Goal: Task Accomplishment & Management: Use online tool/utility

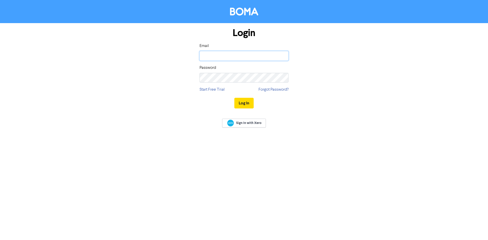
type input "mohammed@taxsolutions.com.au"
click at [77, 119] on div "Sign In with Xero" at bounding box center [244, 124] width 488 height 20
click at [252, 103] on button "Log In" at bounding box center [244, 103] width 19 height 11
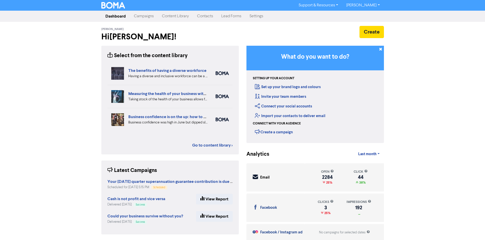
click at [146, 11] on nav "Dashboard Campaigns Content Library Contacts Lead Forms Settings" at bounding box center [242, 16] width 485 height 11
click at [148, 13] on link "Campaigns" at bounding box center [144, 16] width 28 height 10
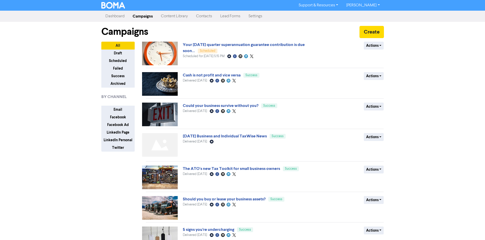
click at [178, 16] on link "Content Library" at bounding box center [174, 16] width 35 height 10
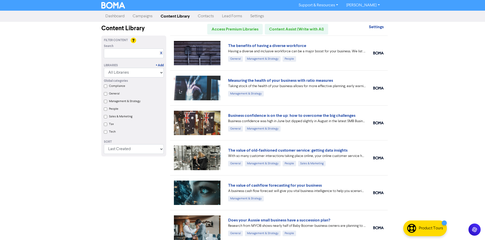
click at [113, 126] on label "Tax" at bounding box center [111, 124] width 5 height 5
click at [107, 126] on input "Tax" at bounding box center [105, 124] width 3 height 3
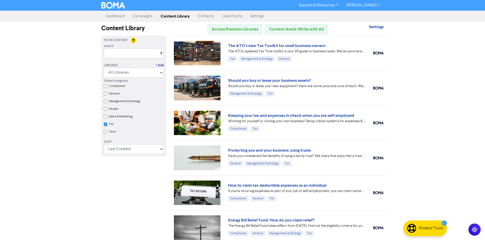
click at [113, 126] on label "Tax" at bounding box center [111, 124] width 5 height 5
click at [107, 126] on input "Tax" at bounding box center [105, 124] width 3 height 3
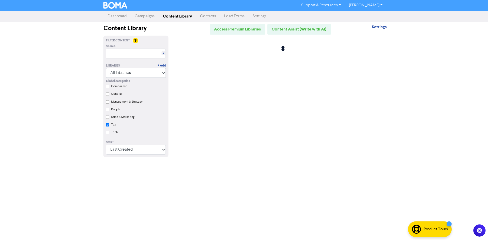
checkbox input "false"
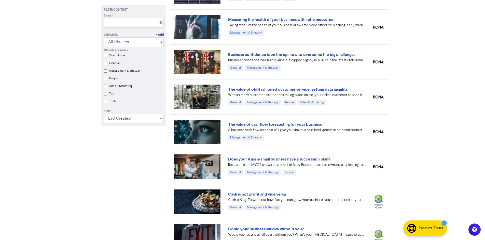
scroll to position [153, 0]
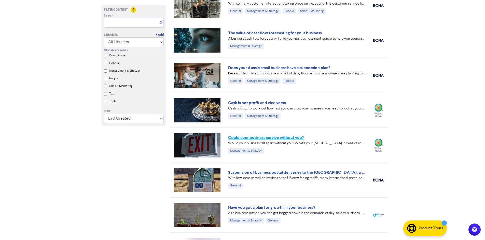
click at [265, 136] on link "Could your business survive without you?" at bounding box center [266, 137] width 76 height 5
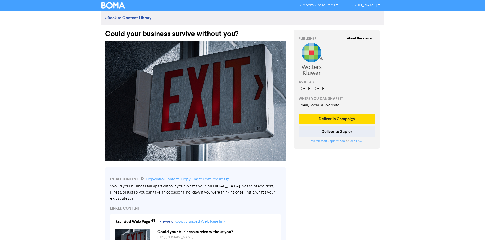
click at [121, 6] on img at bounding box center [113, 5] width 24 height 7
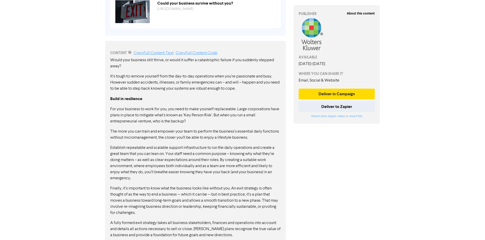
scroll to position [305, 0]
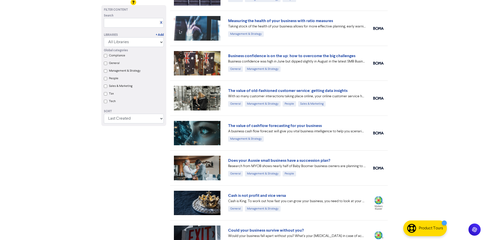
scroll to position [51, 0]
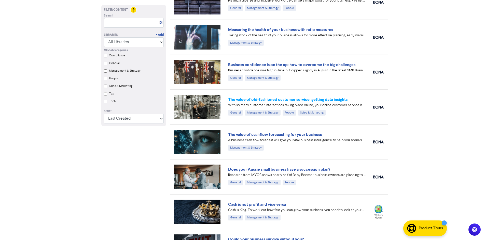
click at [340, 98] on link "The value of old-fashioned customer service: getting data insights" at bounding box center [287, 99] width 119 height 5
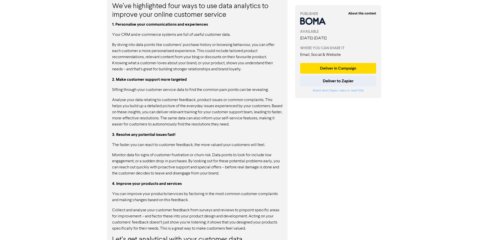
scroll to position [352, 0]
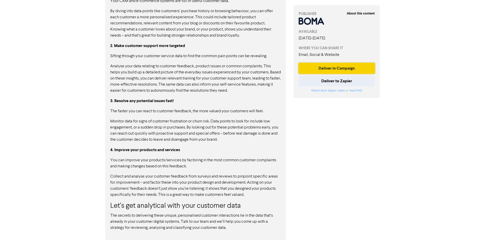
click at [319, 69] on button "Deliver in Campaign" at bounding box center [336, 68] width 76 height 11
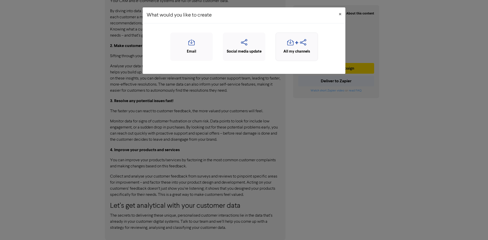
click at [301, 47] on icon "button" at bounding box center [303, 44] width 6 height 10
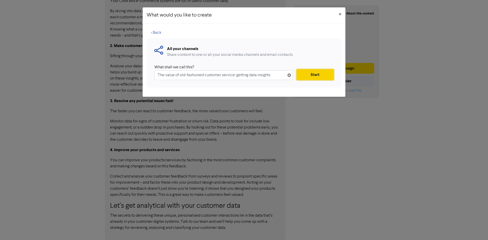
click at [310, 74] on button "Start" at bounding box center [315, 74] width 37 height 11
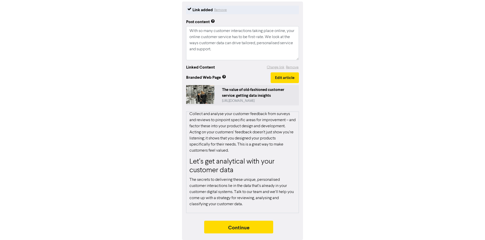
scroll to position [63, 0]
click at [243, 226] on button "Continue" at bounding box center [238, 227] width 69 height 13
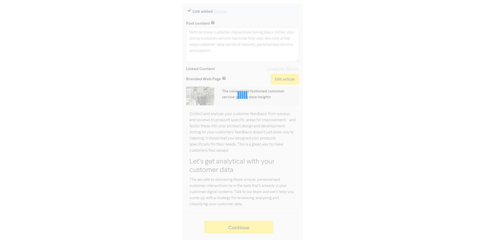
type textarea "x"
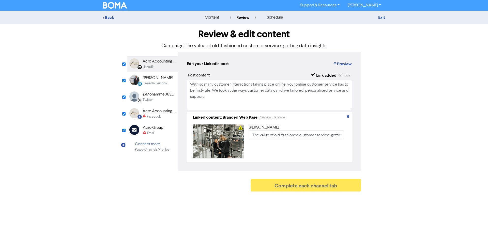
click at [158, 117] on div "Facebook" at bounding box center [154, 116] width 14 height 5
type input "With so many customer interactions taking place online, your online customer se…"
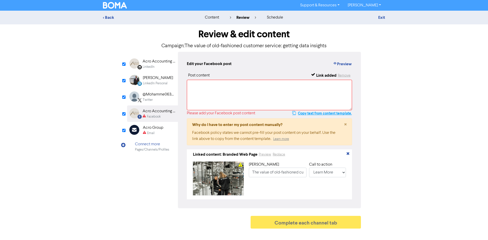
drag, startPoint x: 305, startPoint y: 114, endPoint x: 295, endPoint y: 113, distance: 9.7
click at [305, 114] on button "Copy text from content template." at bounding box center [322, 113] width 60 height 6
click at [263, 104] on textarea at bounding box center [269, 95] width 165 height 31
paste textarea "With so many customer interactions taking place online, your online customer se…"
type textarea "With so many customer interactions taking place online, your online customer se…"
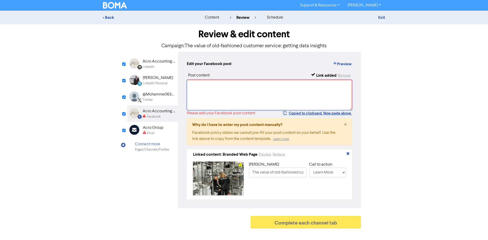
type input "With so many customer interactions taking place online, your online customer se…"
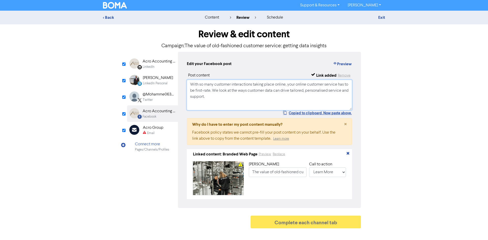
type textarea "With so many customer interactions taking place online, your online customer se…"
click at [163, 131] on div "Email" at bounding box center [153, 133] width 21 height 5
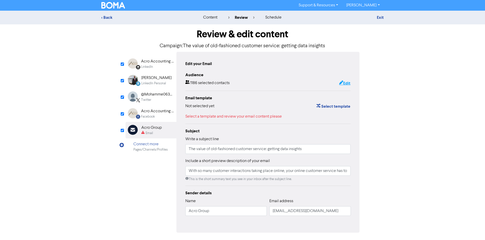
click at [342, 83] on button "Edit" at bounding box center [345, 83] width 12 height 7
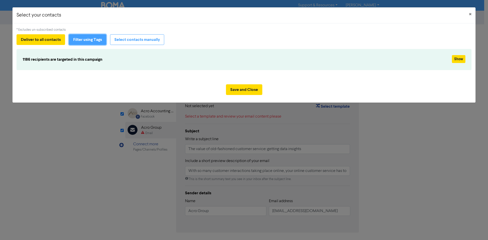
click at [99, 41] on button "Filter using Tags" at bounding box center [87, 39] width 37 height 11
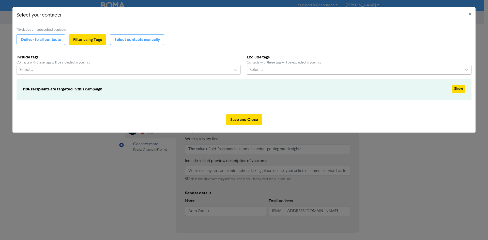
click at [279, 68] on div "Select..." at bounding box center [354, 69] width 215 height 9
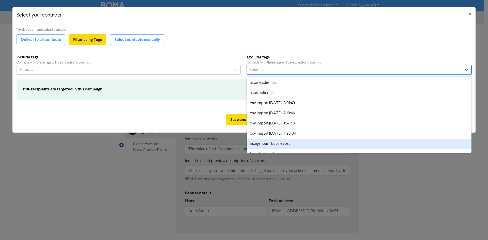
click at [263, 145] on div "indigenous_businesses" at bounding box center [359, 144] width 225 height 10
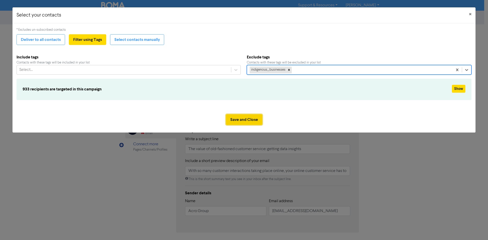
click at [237, 118] on button "Save and Close" at bounding box center [244, 119] width 36 height 11
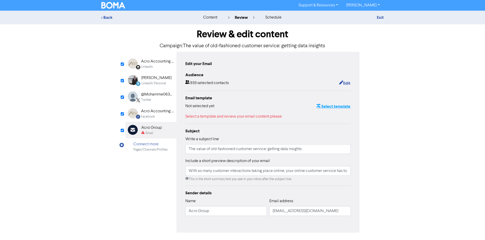
click at [327, 106] on button "Select template" at bounding box center [333, 106] width 34 height 7
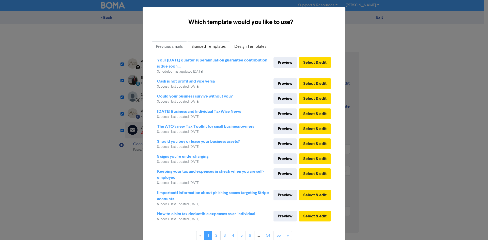
click at [190, 43] on link "Branded Templates" at bounding box center [208, 46] width 43 height 11
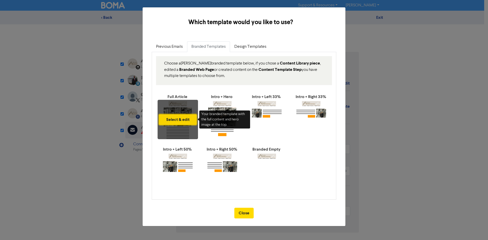
click at [175, 124] on button "Select & edit" at bounding box center [178, 119] width 38 height 11
type input "With so many customer interactions taking place online, your online customer se…"
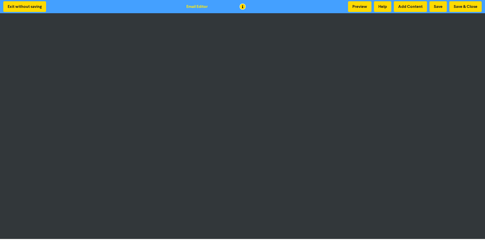
scroll to position [1, 0]
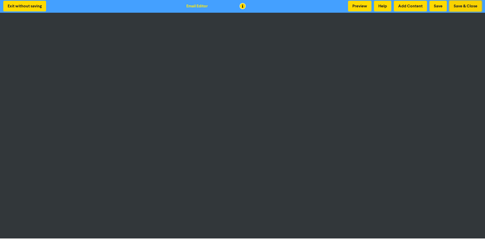
click at [460, 3] on button "Save & Close" at bounding box center [465, 6] width 32 height 11
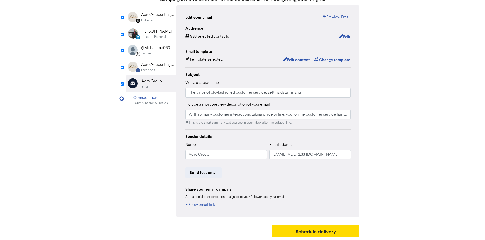
scroll to position [47, 0]
click at [202, 171] on button "Send test email" at bounding box center [203, 173] width 36 height 11
type input "With so many customer interactions taking place online, your online customer se…"
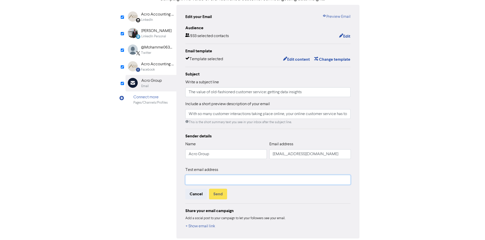
click at [204, 180] on input "text" at bounding box center [267, 180] width 165 height 10
type input "mohammed@taxsolutions.com.au"
click at [219, 193] on button "Send" at bounding box center [218, 194] width 18 height 11
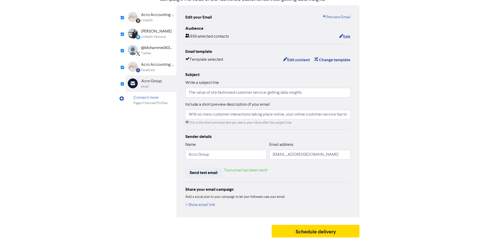
type input "With so many customer interactions taking place online, your online customer se…"
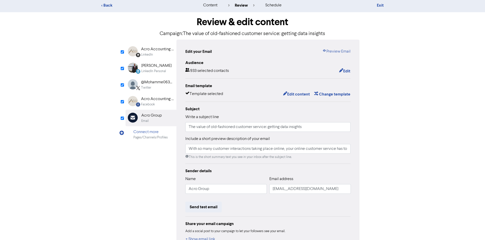
scroll to position [0, 0]
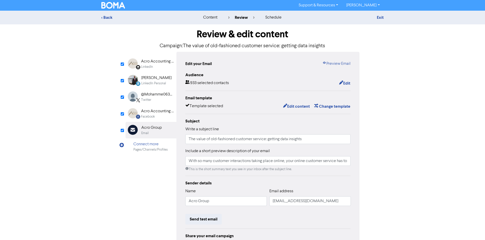
click at [119, 3] on img at bounding box center [113, 5] width 24 height 7
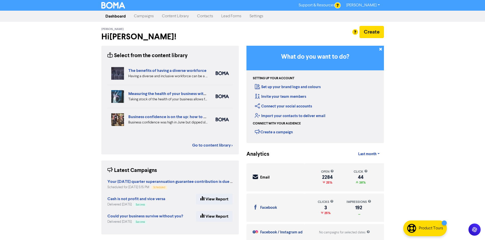
click at [141, 17] on link "Campaigns" at bounding box center [144, 16] width 28 height 10
click at [140, 15] on link "Campaigns" at bounding box center [144, 16] width 28 height 10
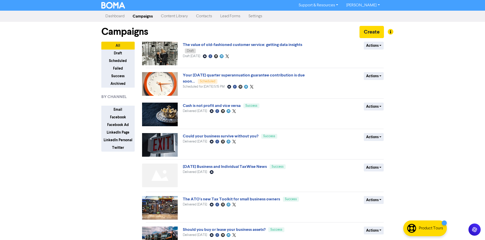
click at [184, 17] on link "Content Library" at bounding box center [174, 16] width 35 height 10
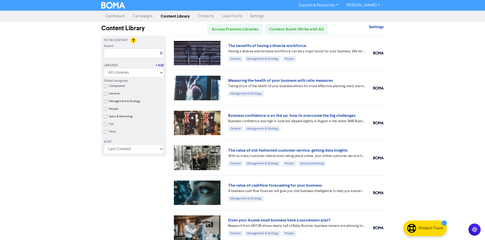
click at [148, 17] on link "Campaigns" at bounding box center [142, 16] width 28 height 10
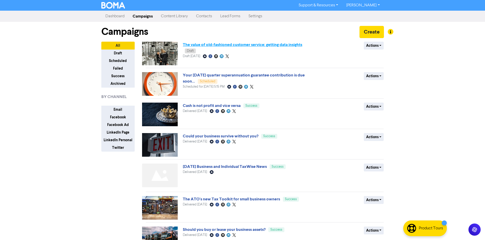
click at [231, 46] on link "The value of old-fashioned customer service: getting data insights" at bounding box center [242, 44] width 119 height 5
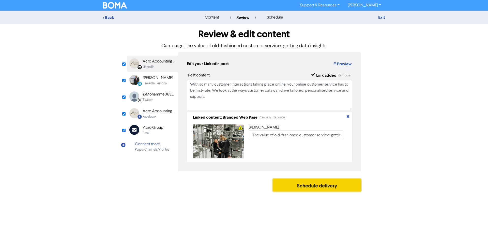
click at [346, 192] on button "Schedule delivery" at bounding box center [317, 185] width 88 height 13
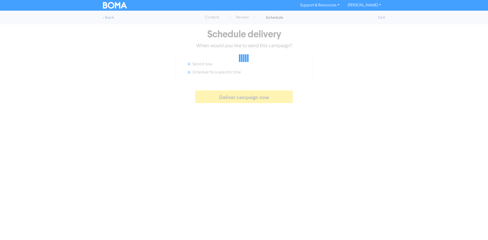
radio input "false"
radio input "true"
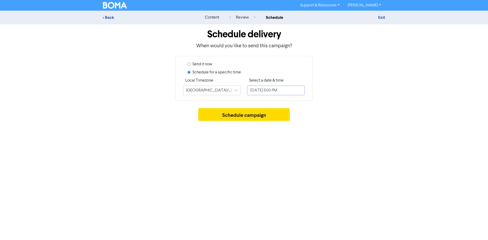
click at [262, 90] on input "October 1, 2025 5:00 PM" at bounding box center [276, 91] width 58 height 10
select select "9"
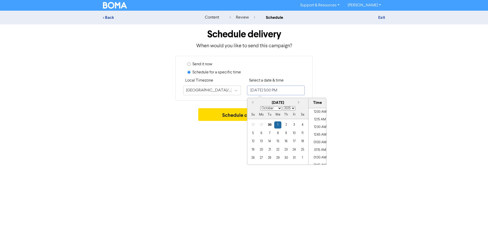
scroll to position [495, 0]
click at [301, 125] on div "4" at bounding box center [302, 125] width 7 height 7
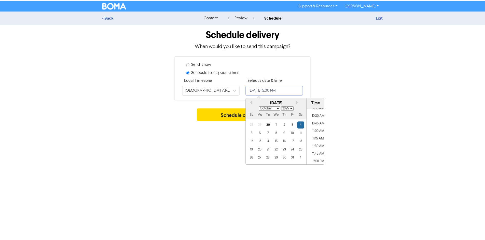
scroll to position [291, 0]
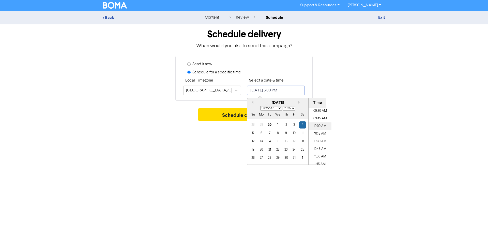
click at [321, 129] on li "10:00 AM" at bounding box center [320, 127] width 23 height 8
type input "October 4, 2025 10:00 AM"
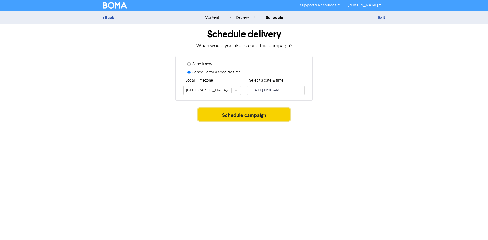
click at [217, 113] on button "Schedule campaign" at bounding box center [244, 114] width 92 height 13
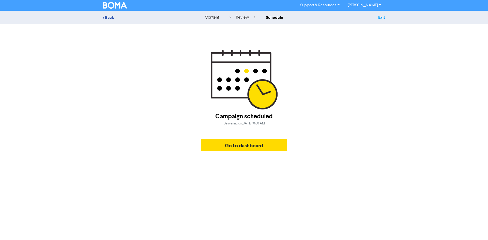
click at [381, 18] on link "Exit" at bounding box center [382, 17] width 7 height 5
